Goal: Navigation & Orientation: Find specific page/section

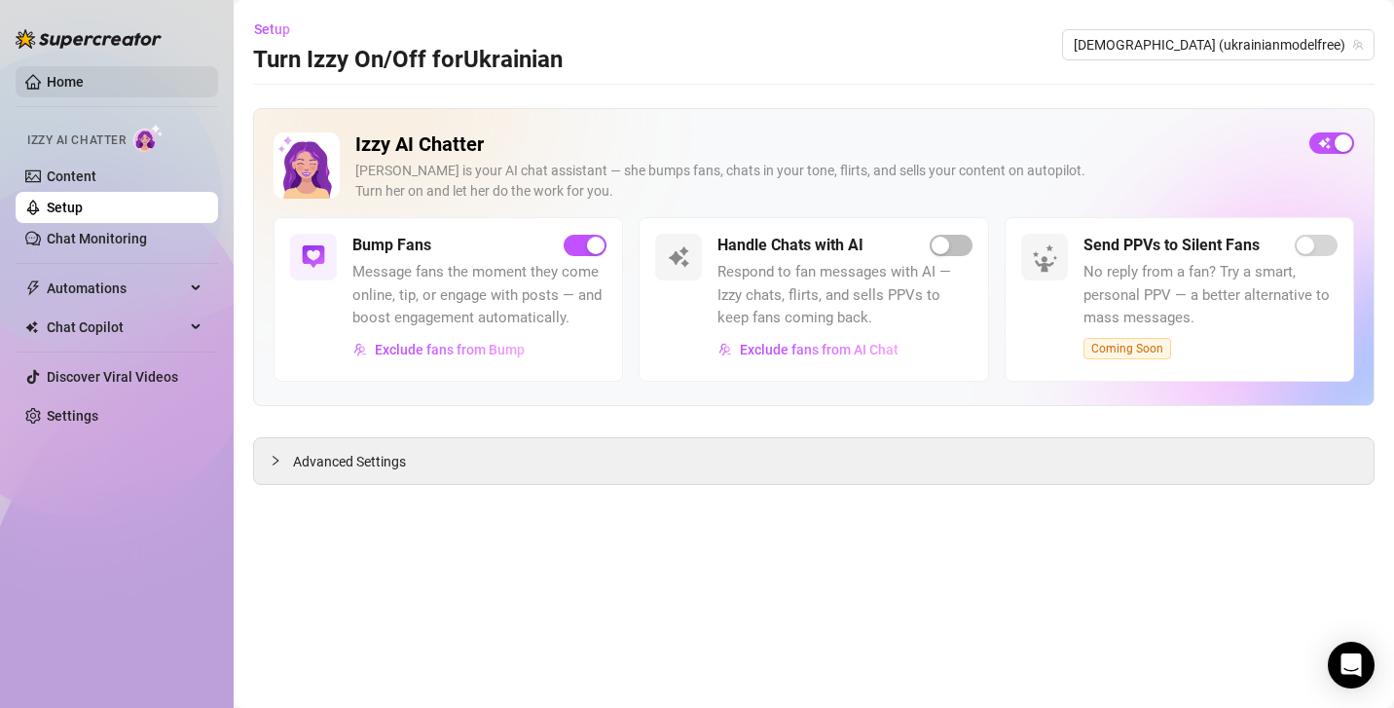
click at [84, 90] on link "Home" at bounding box center [65, 82] width 37 height 16
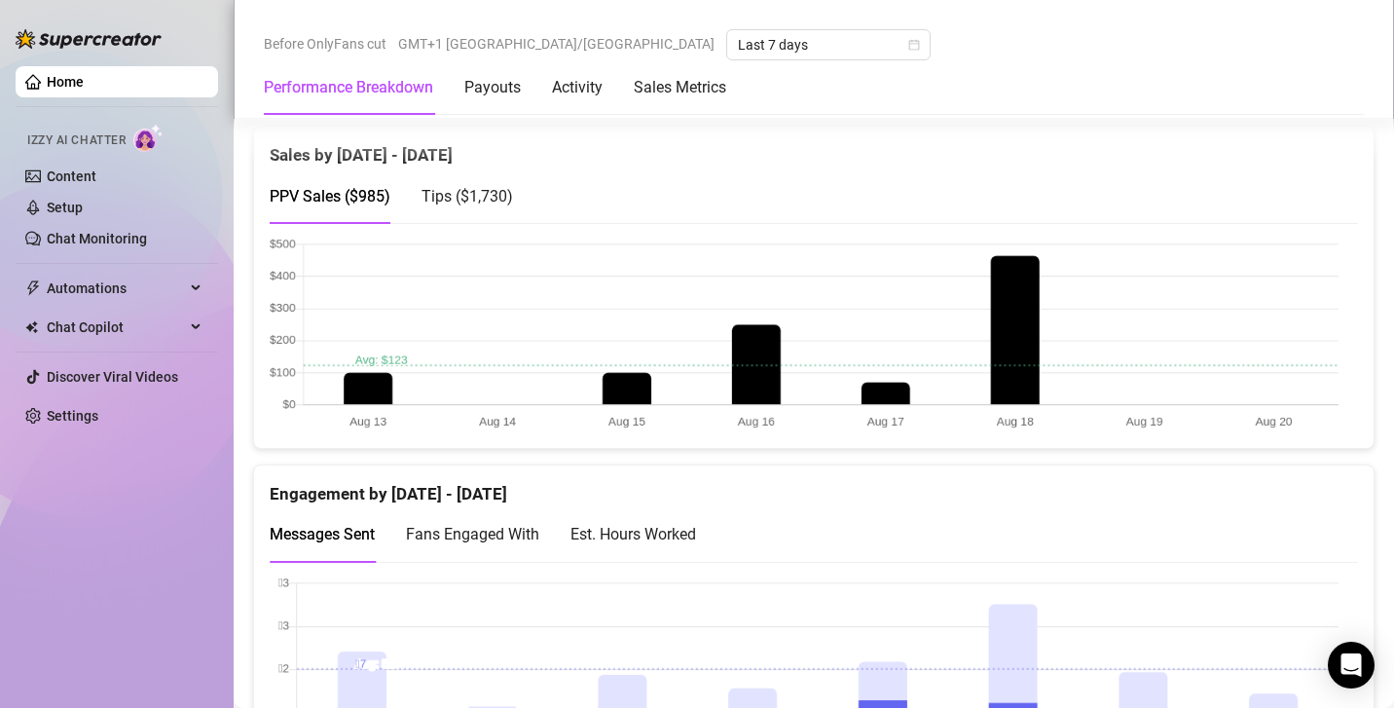
scroll to position [934, 0]
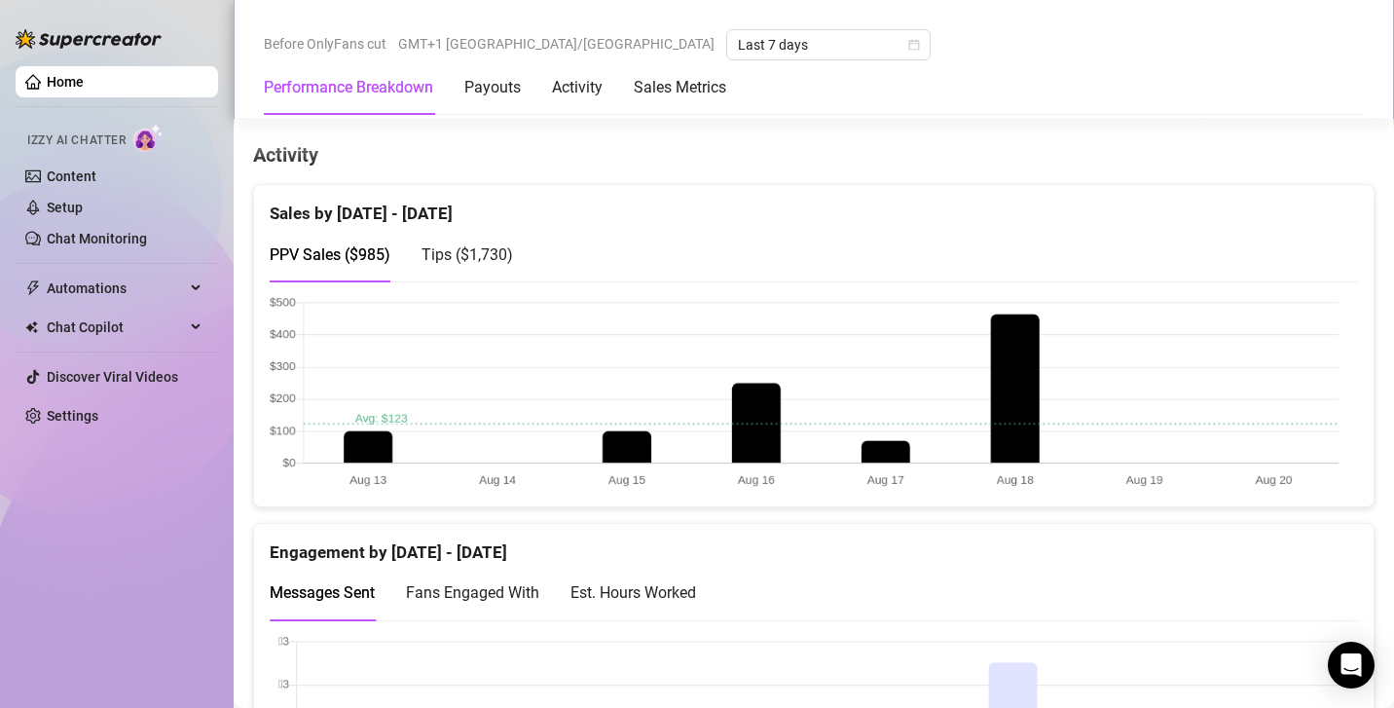
click at [492, 264] on div "Tips ( $1,730 )" at bounding box center [466, 254] width 91 height 55
click at [323, 260] on span "PPV Sales ( $985 )" at bounding box center [330, 254] width 121 height 18
